Goal: Check status: Check status

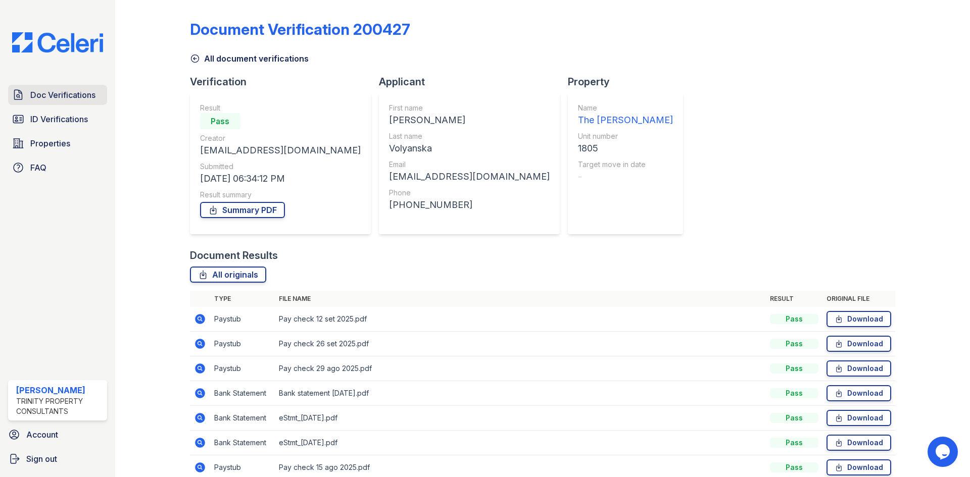
click at [50, 95] on span "Doc Verifications" at bounding box center [62, 95] width 65 height 12
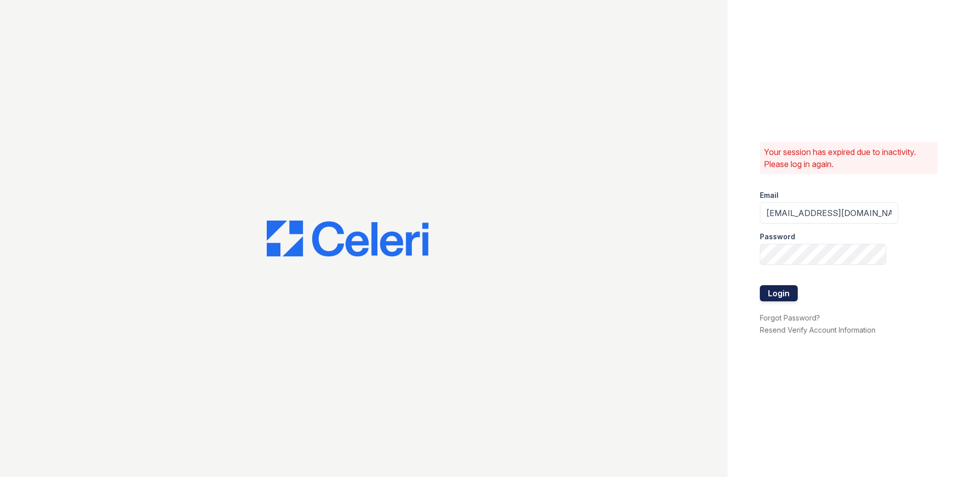
click at [778, 295] on button "Login" at bounding box center [779, 293] width 38 height 16
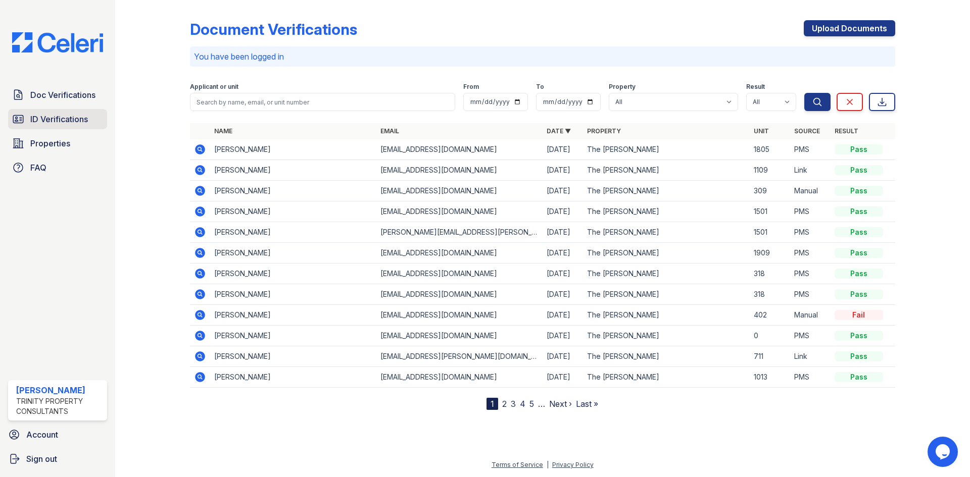
click at [46, 120] on span "ID Verifications" at bounding box center [59, 119] width 58 height 12
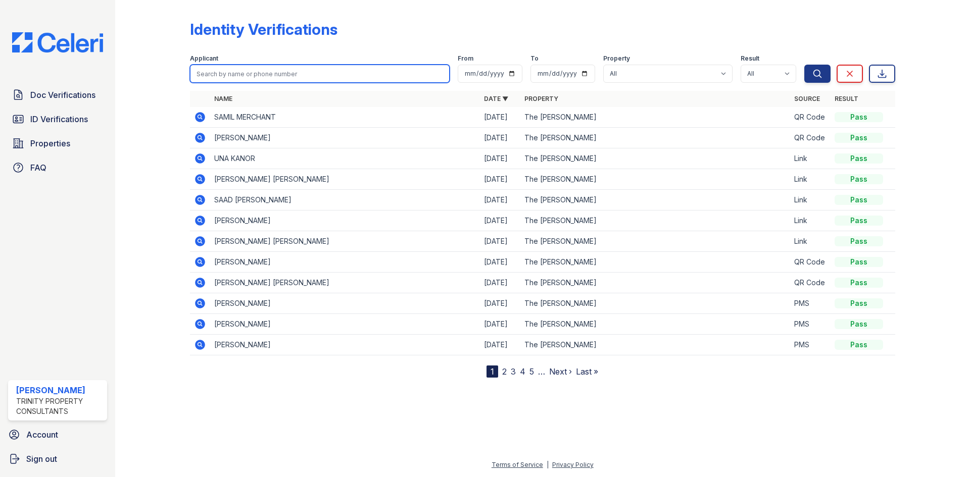
click at [209, 75] on input "search" at bounding box center [320, 74] width 260 height 18
type input "[PERSON_NAME]"
click at [804, 65] on button "Search" at bounding box center [817, 74] width 26 height 18
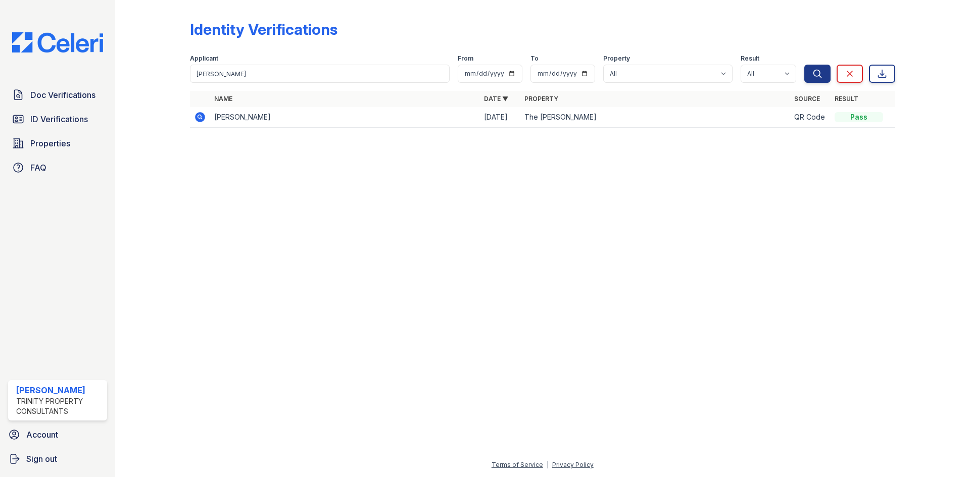
click at [199, 117] on icon at bounding box center [199, 116] width 3 height 3
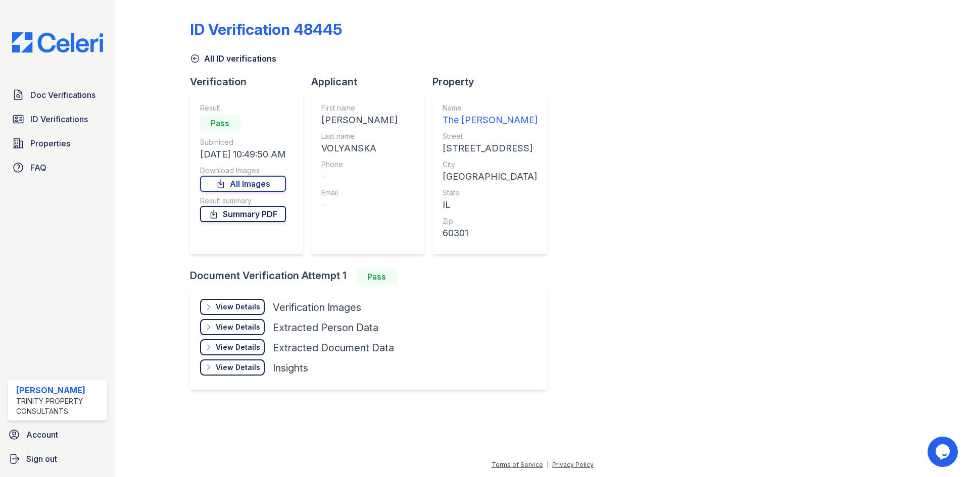
click at [231, 213] on link "Summary PDF" at bounding box center [243, 214] width 86 height 16
click at [239, 304] on div "View Details" at bounding box center [238, 307] width 44 height 10
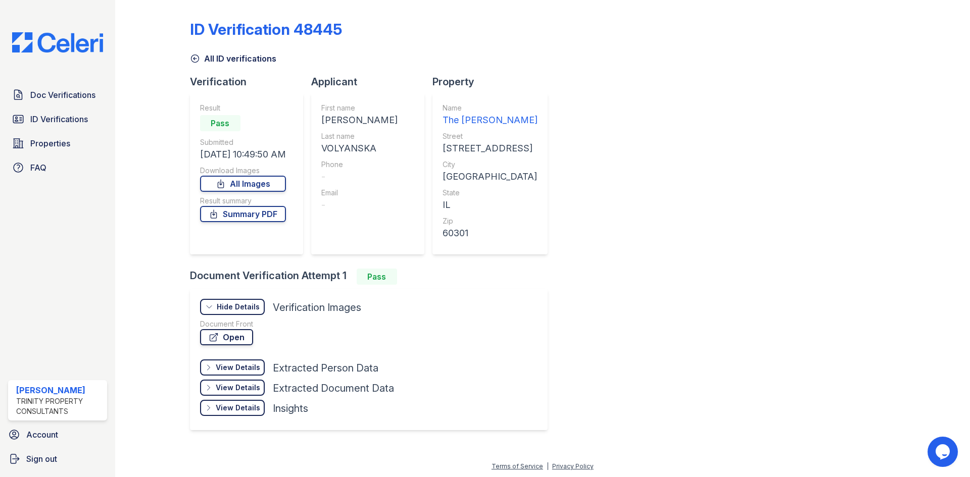
click at [224, 340] on link "Open" at bounding box center [226, 337] width 53 height 16
click at [41, 118] on span "ID Verifications" at bounding box center [59, 119] width 58 height 12
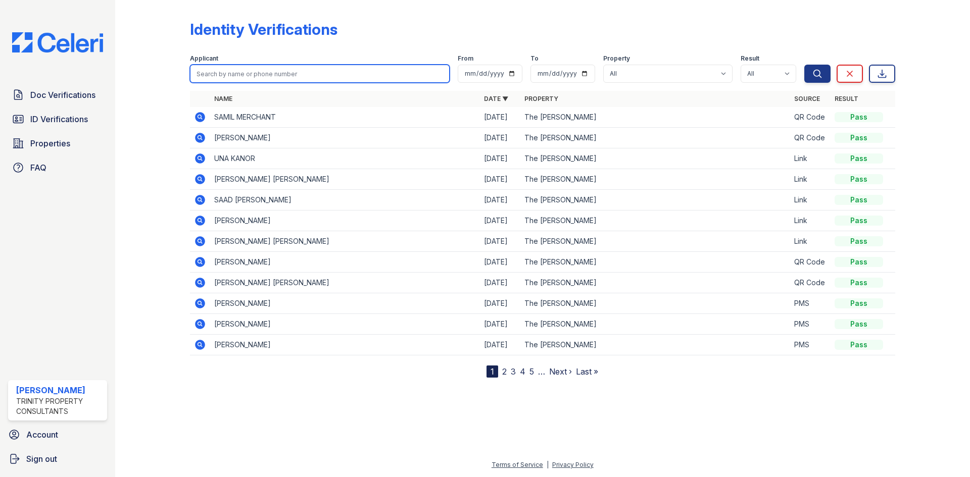
click at [222, 72] on input "search" at bounding box center [320, 74] width 260 height 18
type input "iivi"
click at [804, 65] on button "Search" at bounding box center [817, 74] width 26 height 18
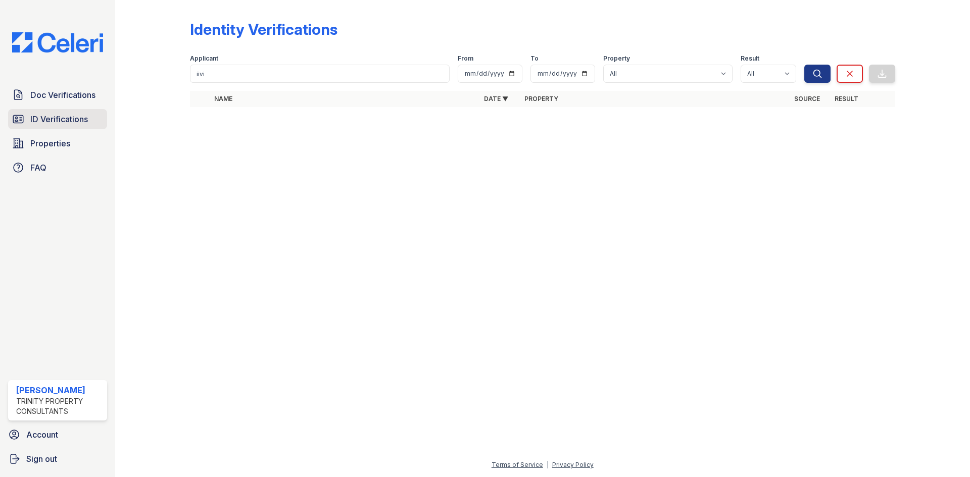
click at [46, 121] on span "ID Verifications" at bounding box center [59, 119] width 58 height 12
